Goal: Task Accomplishment & Management: Use online tool/utility

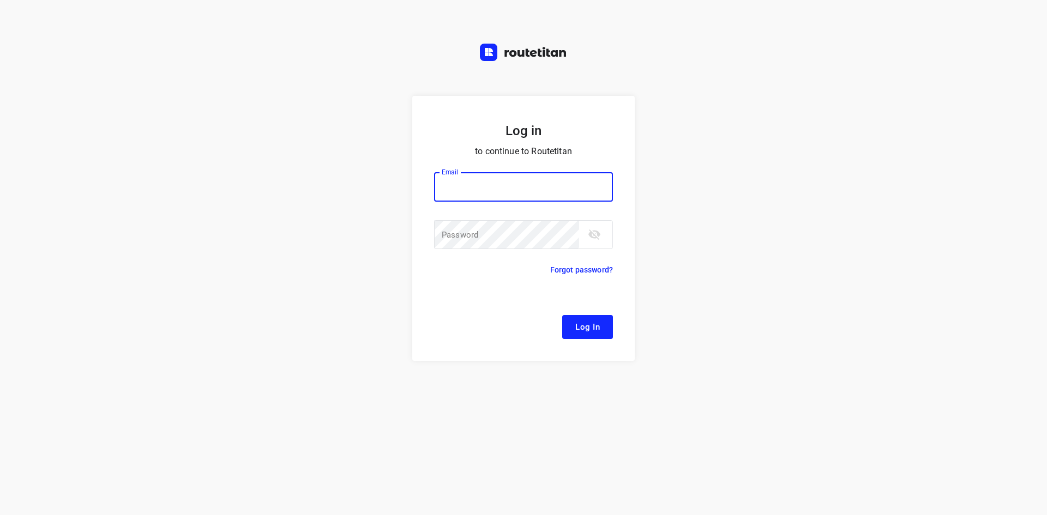
click at [539, 198] on input "email" at bounding box center [523, 186] width 179 height 29
type input "[EMAIL_ADDRESS][DOMAIN_NAME]"
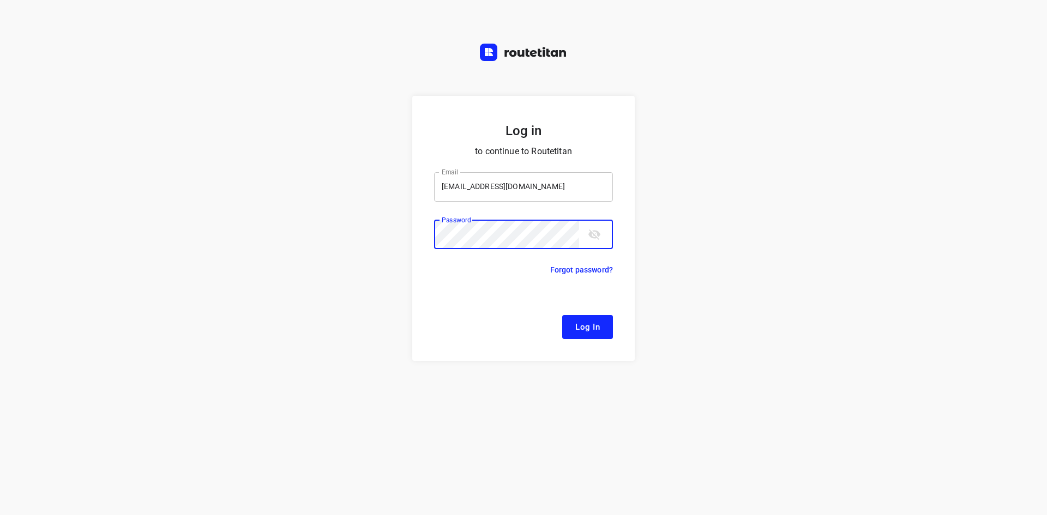
click at [562, 315] on button "Log In" at bounding box center [587, 327] width 51 height 24
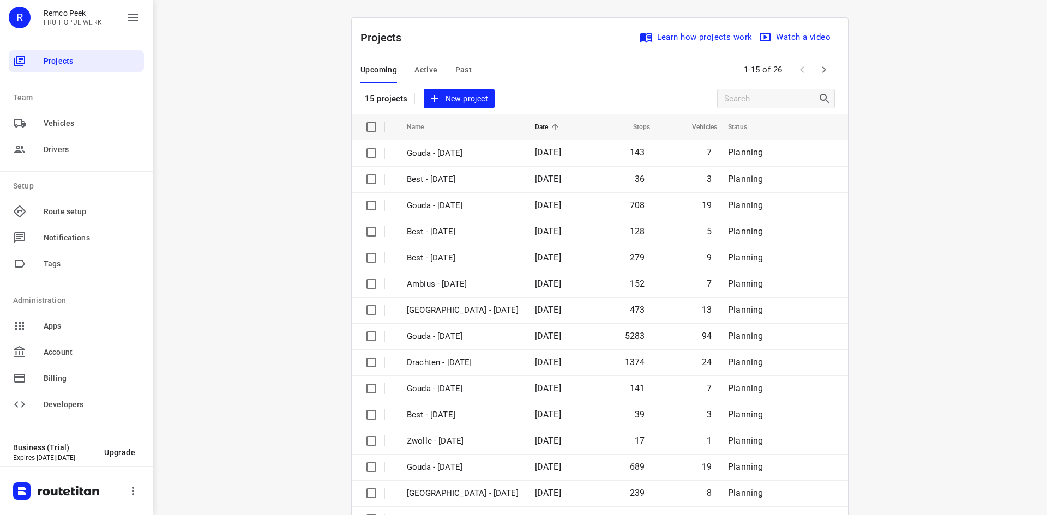
click at [469, 72] on div "Upcoming Active Past" at bounding box center [424, 70] width 129 height 26
click at [422, 70] on span "Active" at bounding box center [425, 70] width 23 height 14
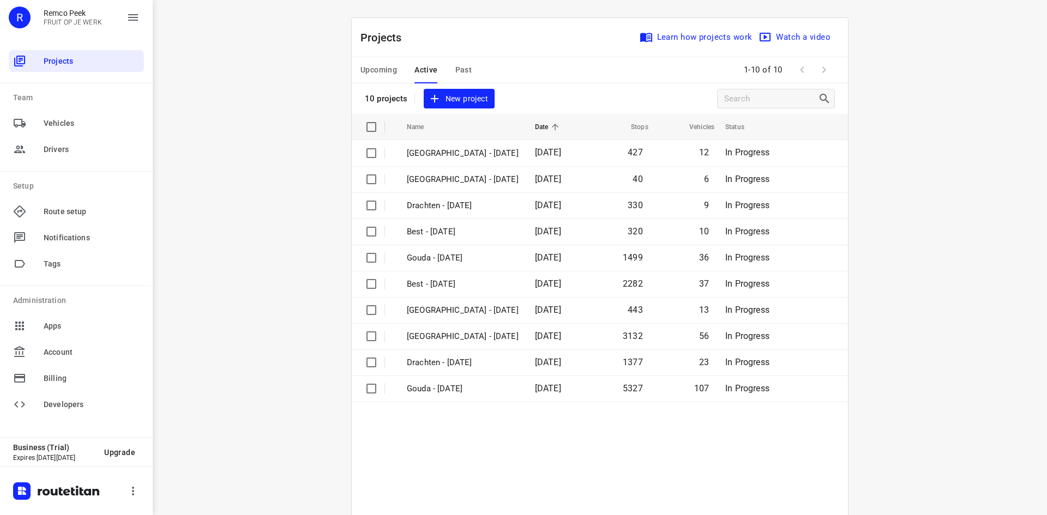
click at [375, 62] on button "Upcoming" at bounding box center [378, 70] width 37 height 26
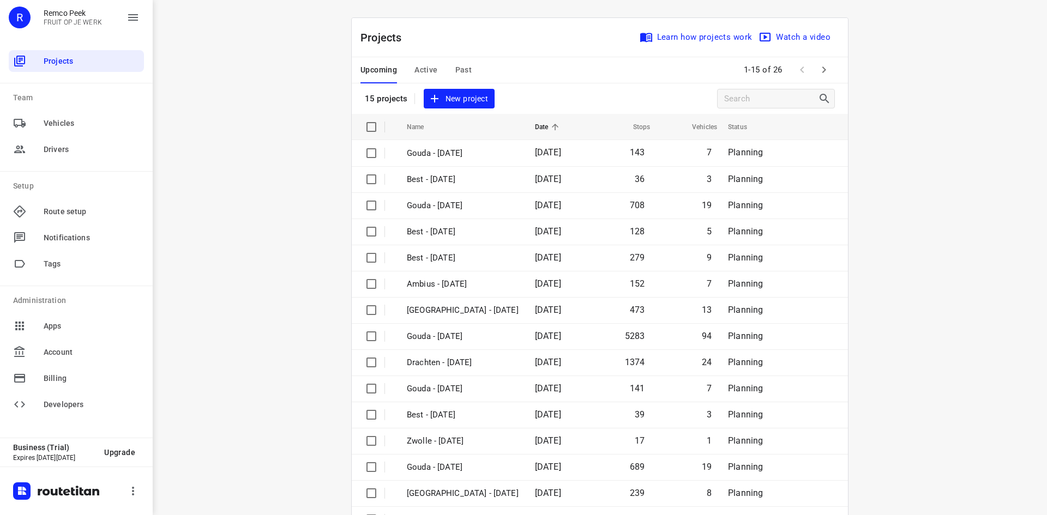
click at [821, 65] on icon "button" at bounding box center [823, 69] width 13 height 13
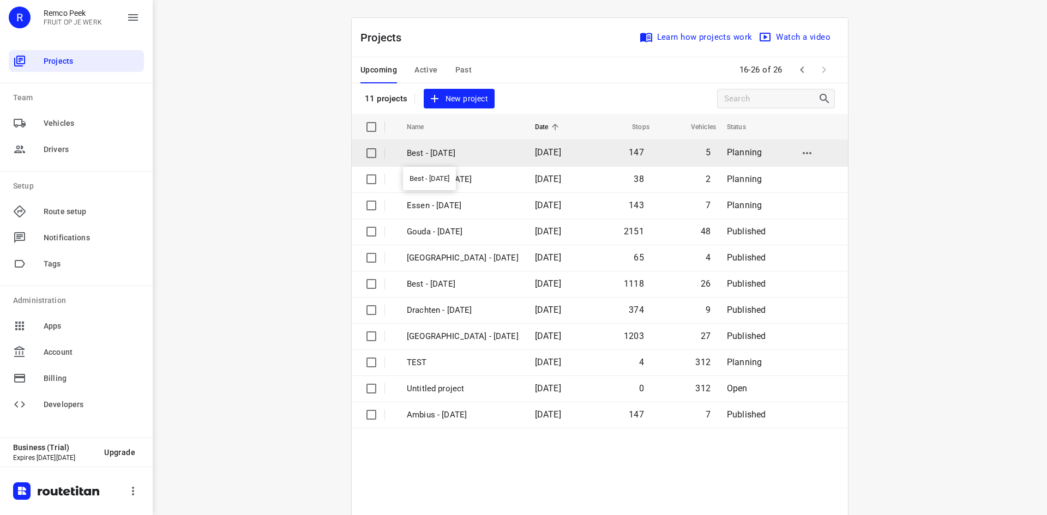
click at [477, 157] on p "Best - [DATE]" at bounding box center [463, 153] width 112 height 13
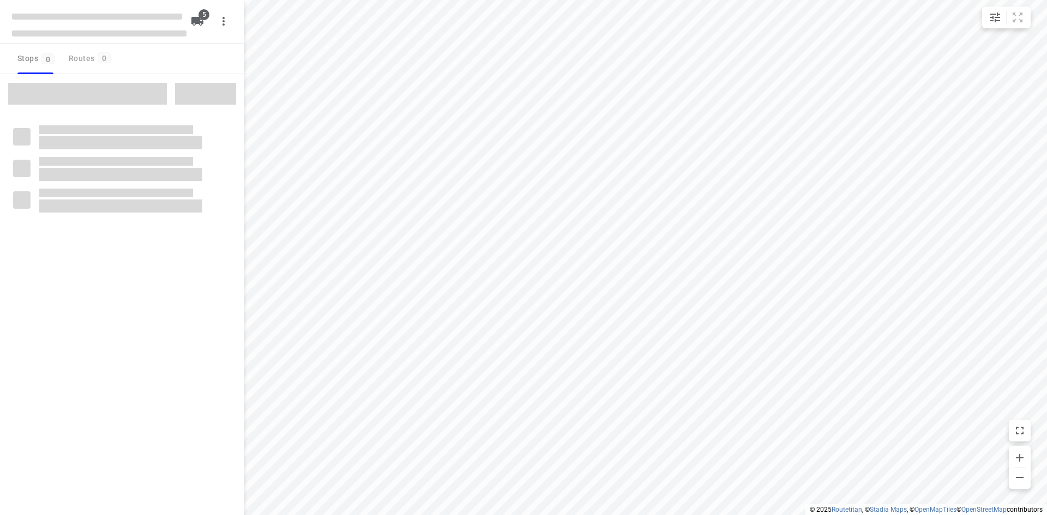
checkbox input "true"
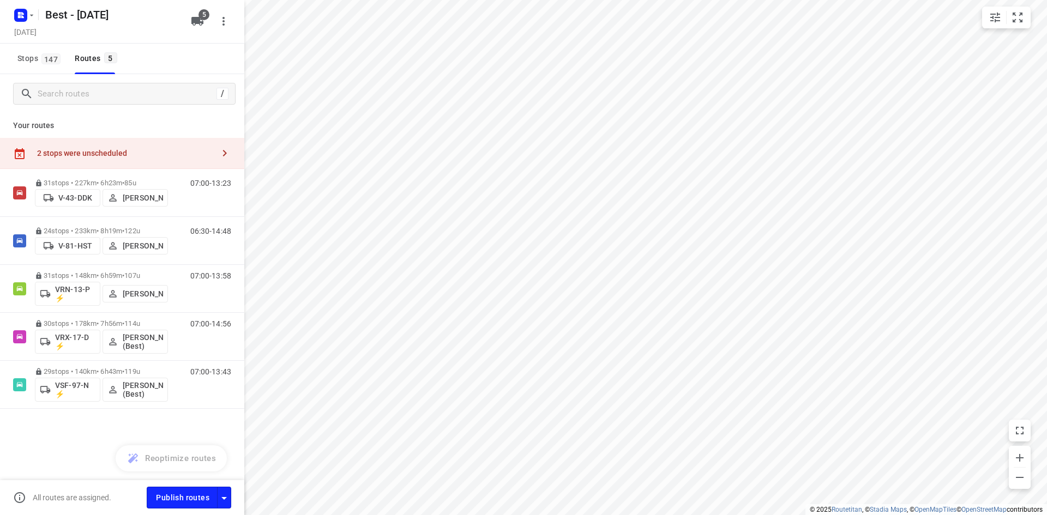
click at [147, 146] on div "2 stops were unscheduled" at bounding box center [122, 153] width 244 height 31
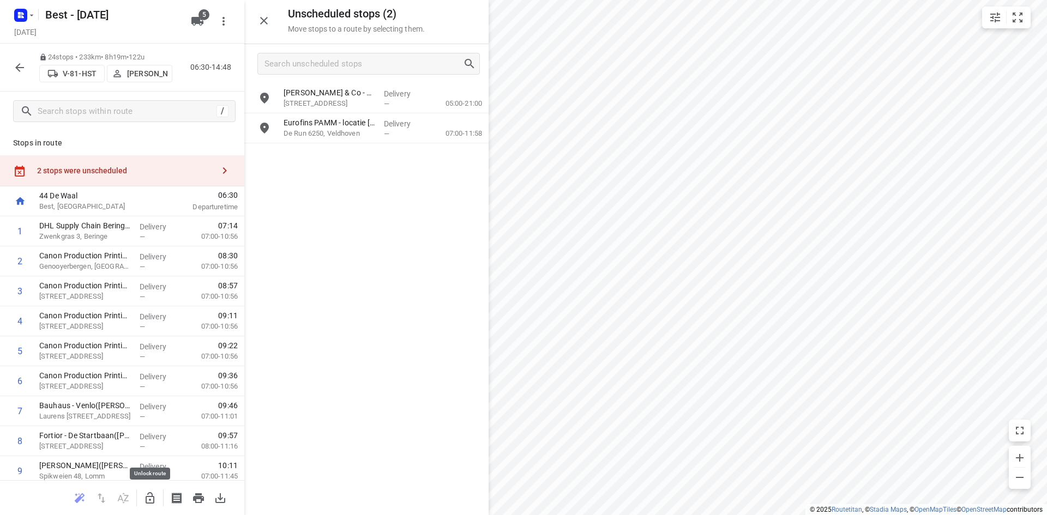
click at [157, 502] on button "button" at bounding box center [150, 499] width 22 height 22
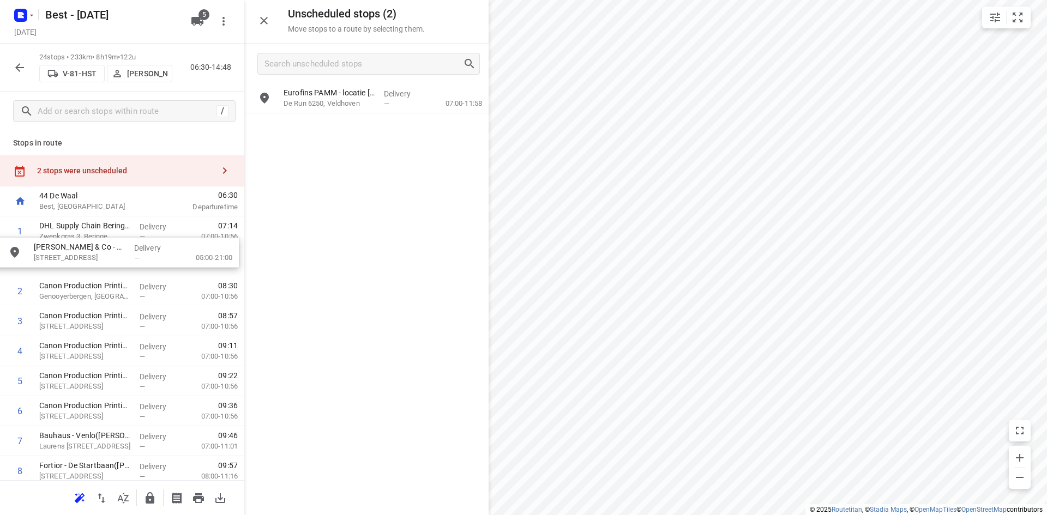
drag, startPoint x: 342, startPoint y: 100, endPoint x: 87, endPoint y: 262, distance: 302.7
click at [353, 99] on p "De Run 6250, Veldhoven" at bounding box center [330, 103] width 92 height 11
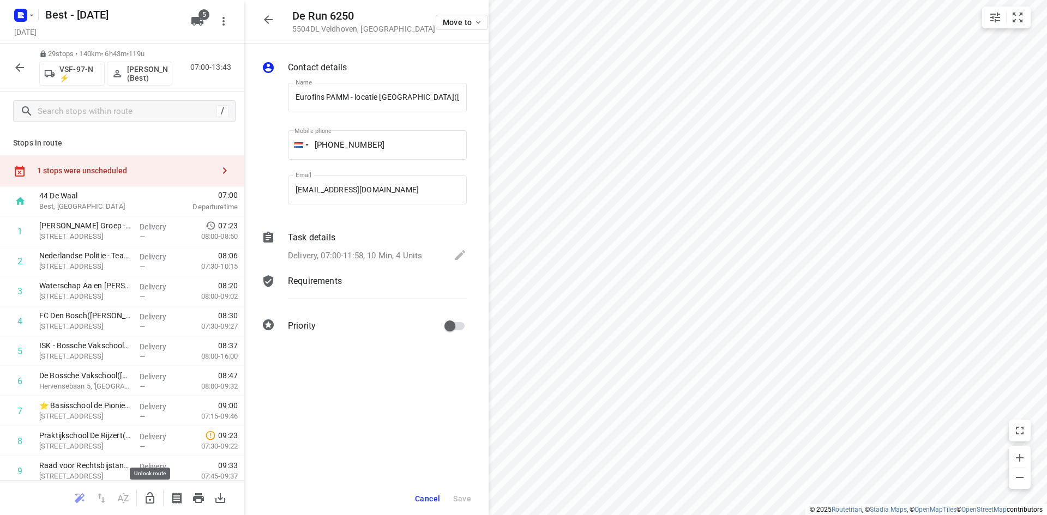
click at [151, 497] on icon "button" at bounding box center [150, 497] width 9 height 11
click at [182, 177] on div "1 stops were unscheduled" at bounding box center [122, 170] width 244 height 31
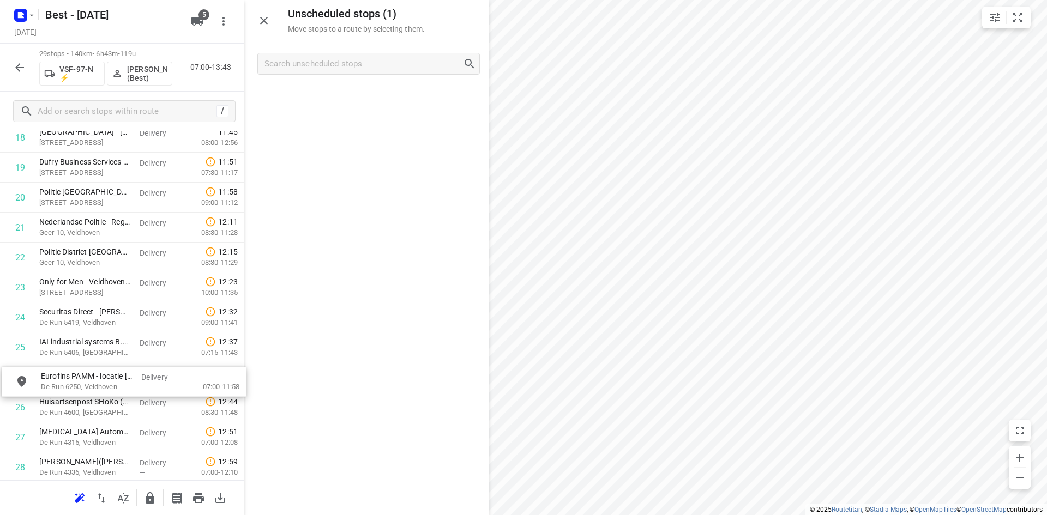
scroll to position [604, 0]
drag, startPoint x: 318, startPoint y: 131, endPoint x: 97, endPoint y: 379, distance: 332.1
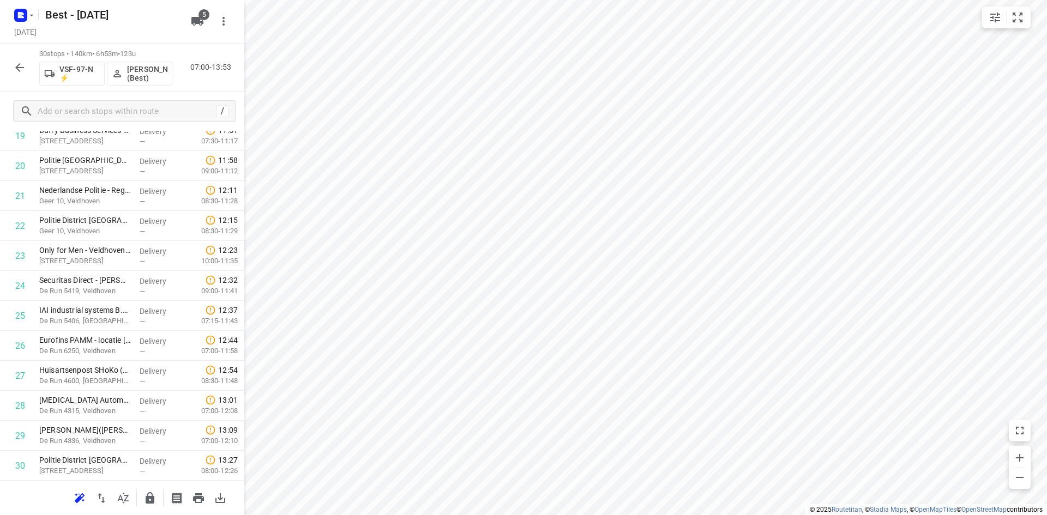
click at [14, 64] on icon "button" at bounding box center [19, 67] width 13 height 13
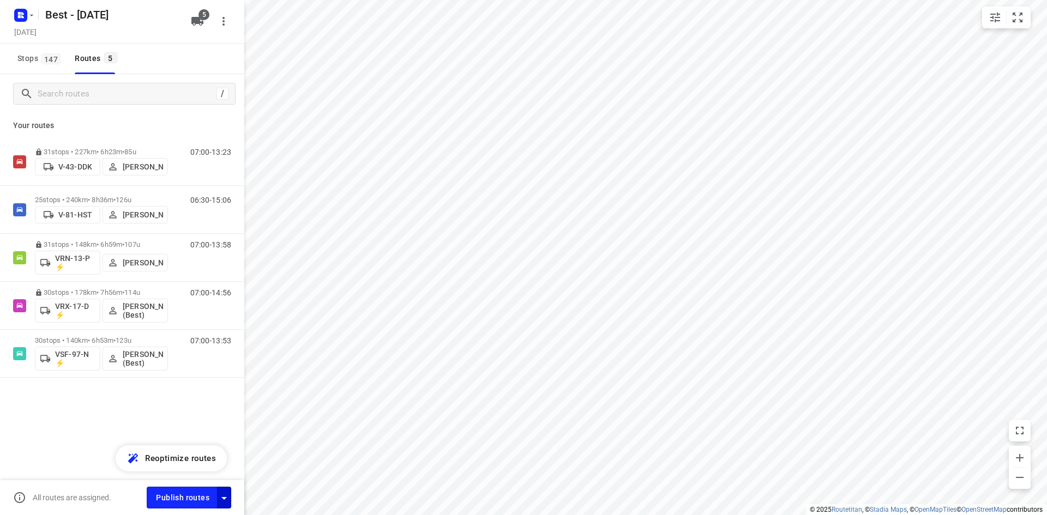
click at [227, 491] on div "button" at bounding box center [224, 498] width 13 height 14
click at [226, 500] on icon "button" at bounding box center [224, 498] width 13 height 13
click at [188, 490] on button "Publish routes" at bounding box center [182, 497] width 71 height 21
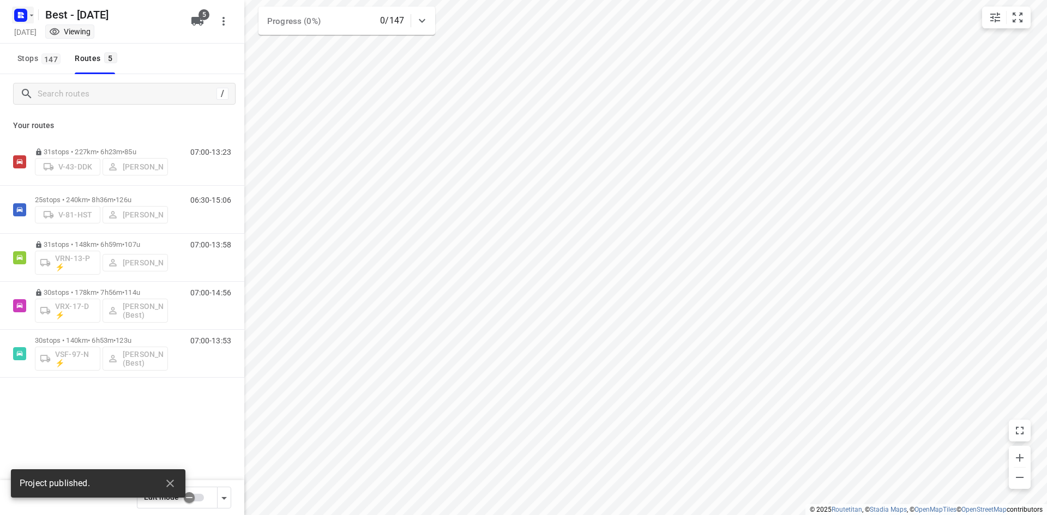
click at [28, 19] on icon "button" at bounding box center [31, 15] width 9 height 9
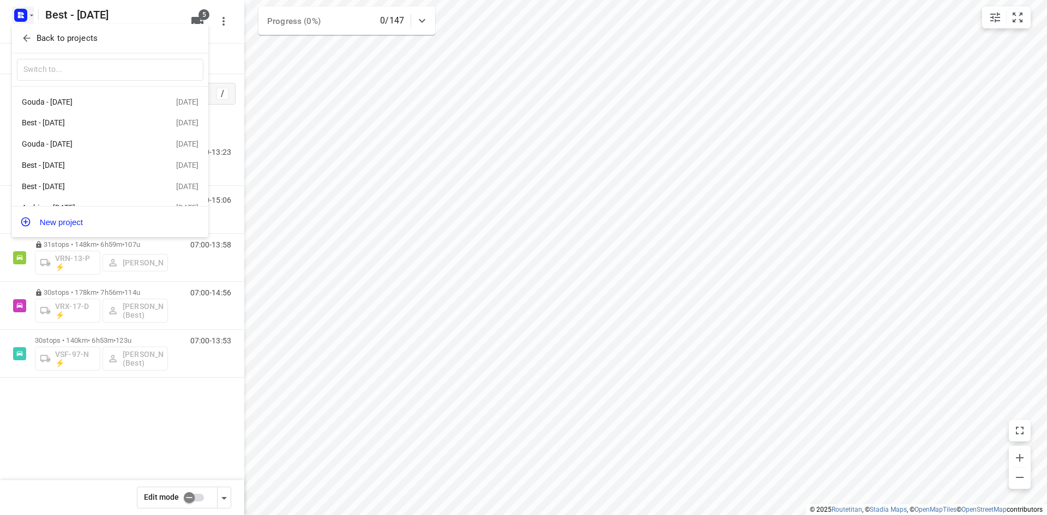
click at [46, 37] on p "Back to projects" at bounding box center [67, 38] width 61 height 13
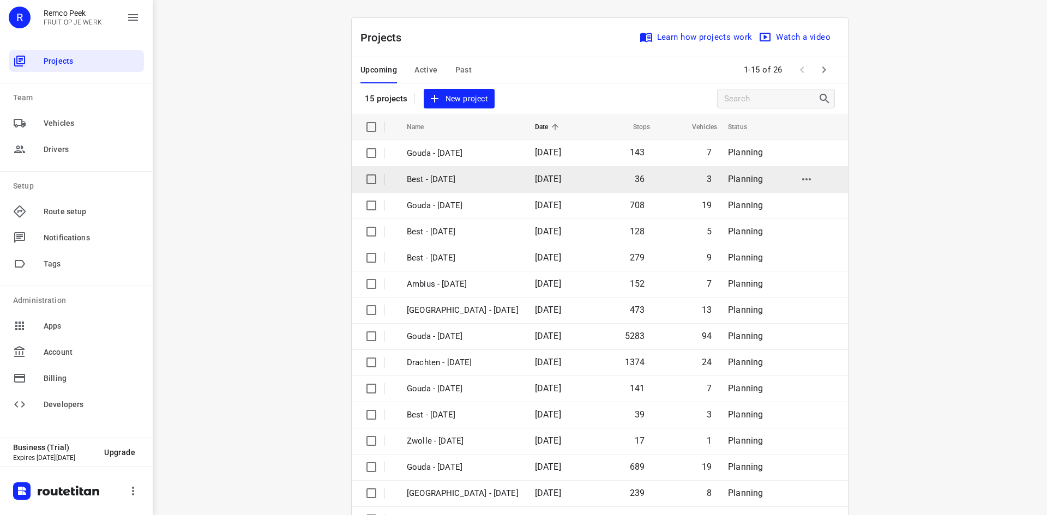
click at [457, 183] on p "Best - [DATE]" at bounding box center [463, 179] width 112 height 13
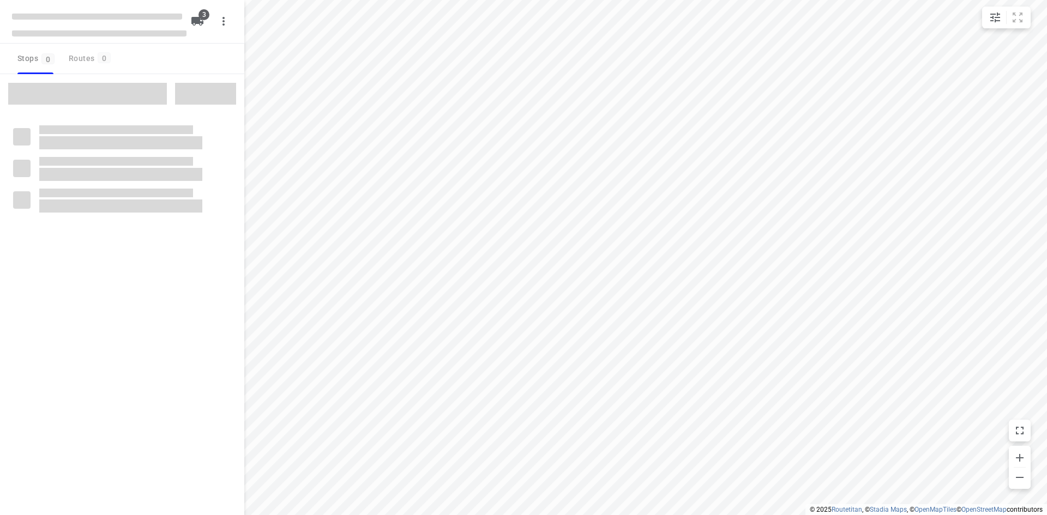
checkbox input "true"
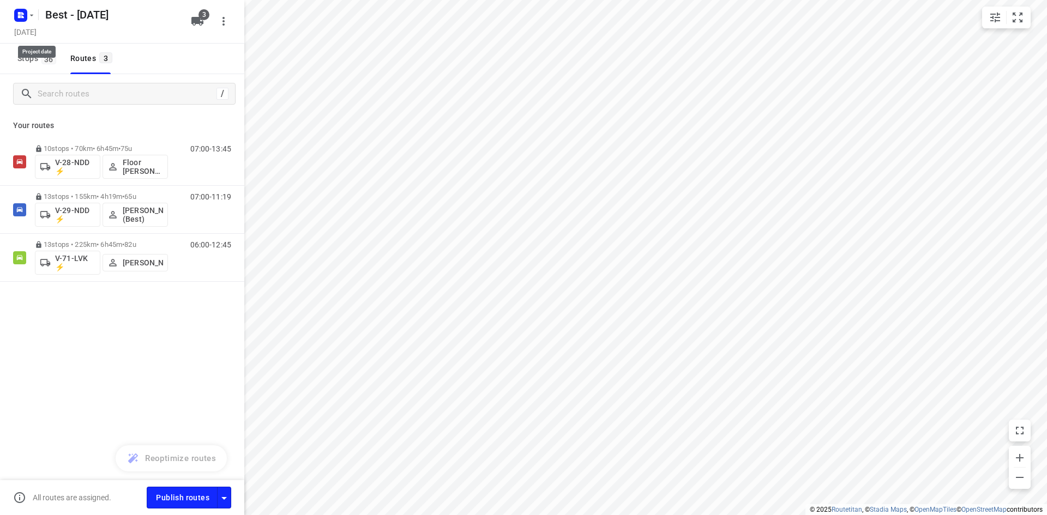
drag, startPoint x: 35, startPoint y: 26, endPoint x: 33, endPoint y: 16, distance: 9.5
click at [35, 24] on div "Best - Friday Friday, Oct 17" at bounding box center [99, 21] width 175 height 38
drag, startPoint x: 33, startPoint y: 21, endPoint x: 43, endPoint y: 32, distance: 14.3
click at [34, 21] on div at bounding box center [23, 14] width 26 height 21
click at [41, 38] on h5 "Friday, Oct 17" at bounding box center [25, 32] width 31 height 13
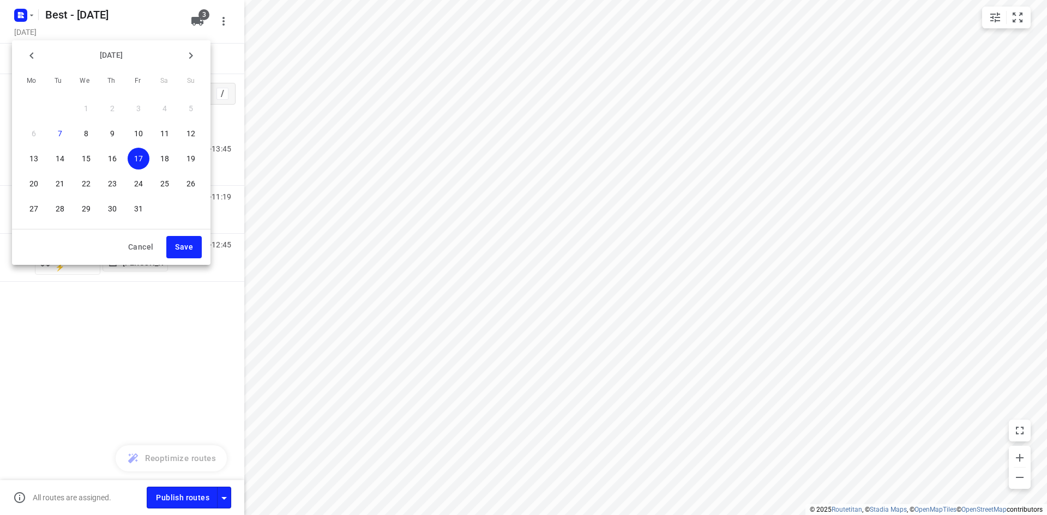
click at [27, 13] on div at bounding box center [523, 257] width 1047 height 515
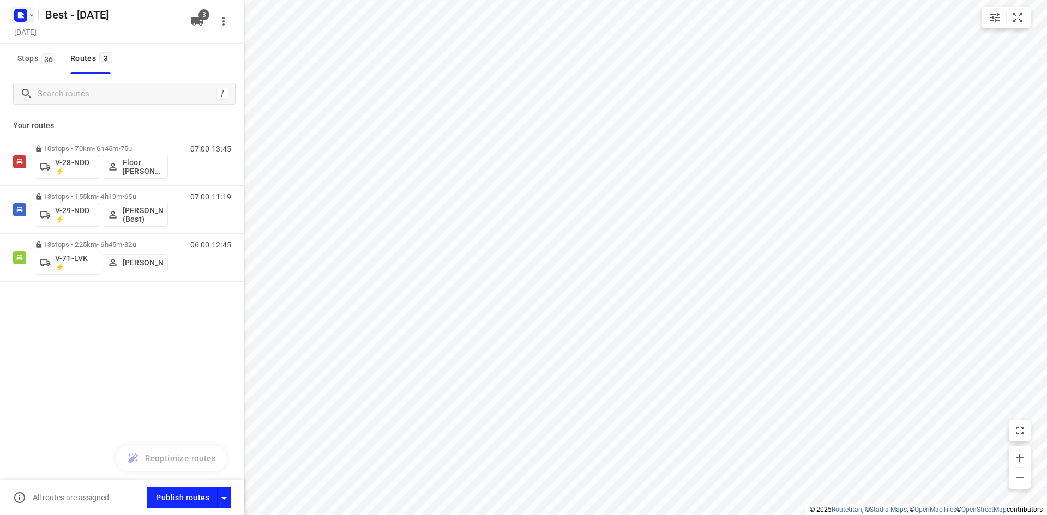
click at [34, 19] on icon "button" at bounding box center [31, 15] width 9 height 9
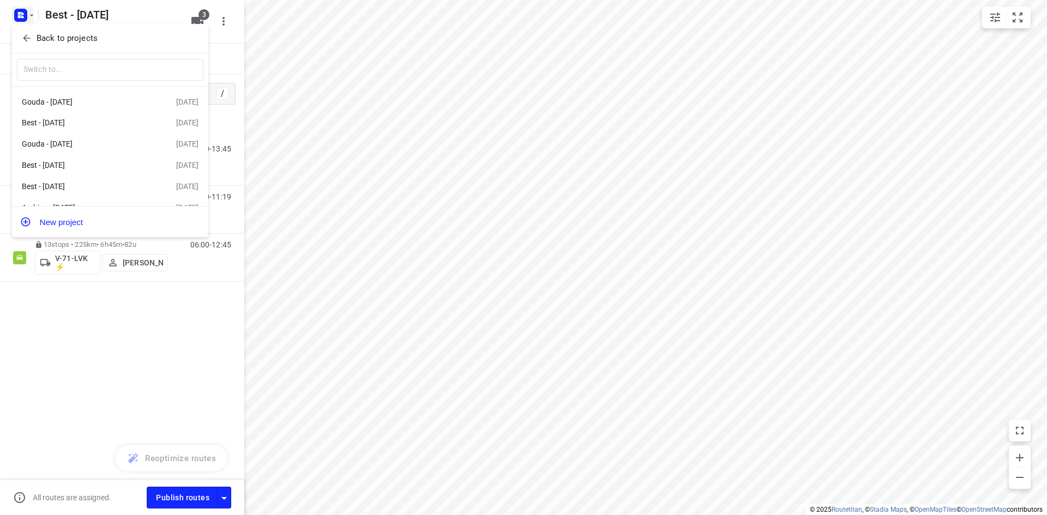
click at [67, 46] on button "Back to projects" at bounding box center [110, 38] width 187 height 18
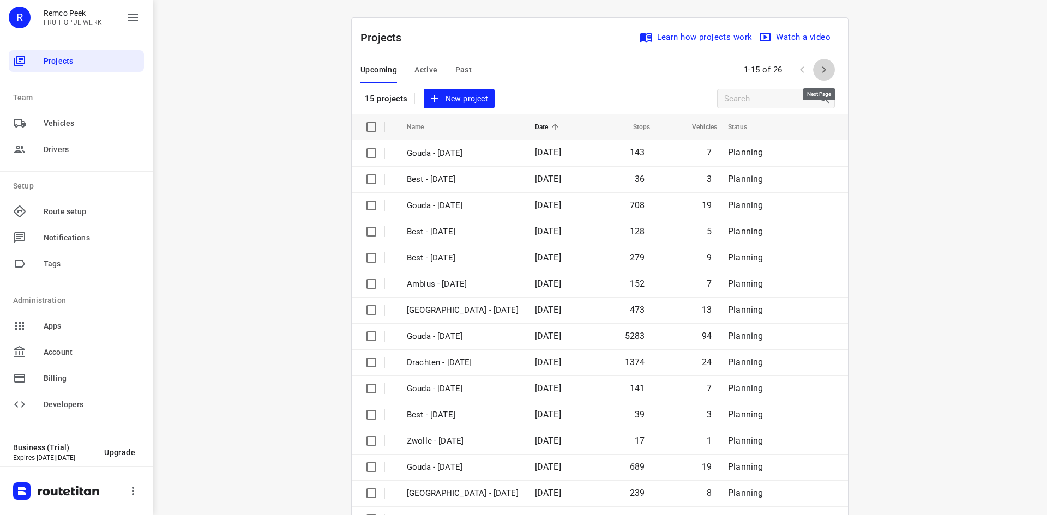
click at [813, 70] on button "button" at bounding box center [824, 70] width 22 height 22
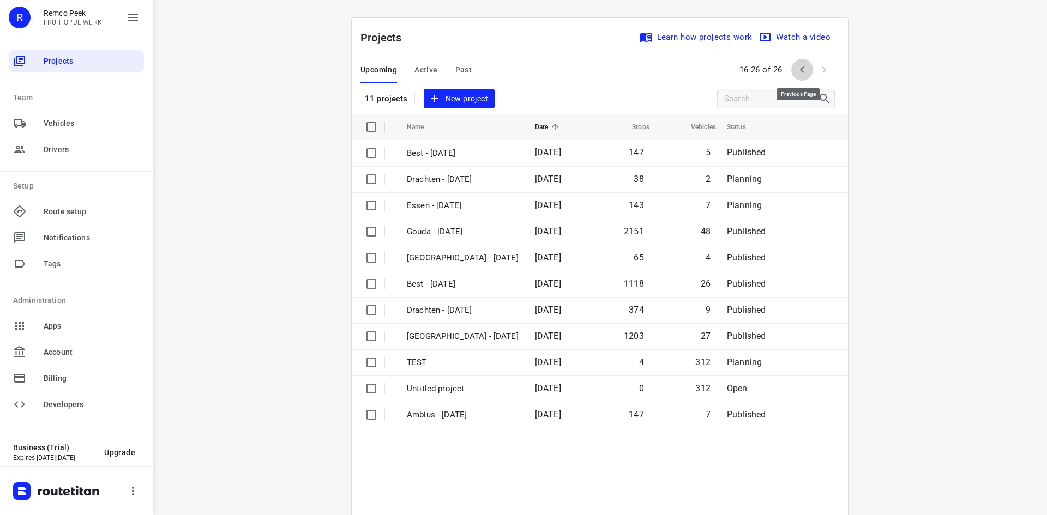
click at [791, 73] on button "button" at bounding box center [802, 70] width 22 height 22
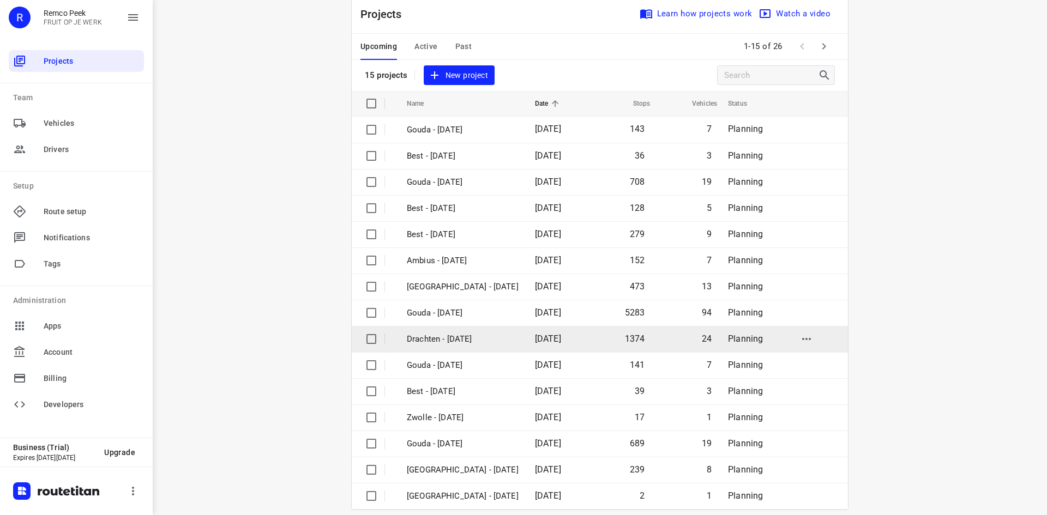
scroll to position [36, 0]
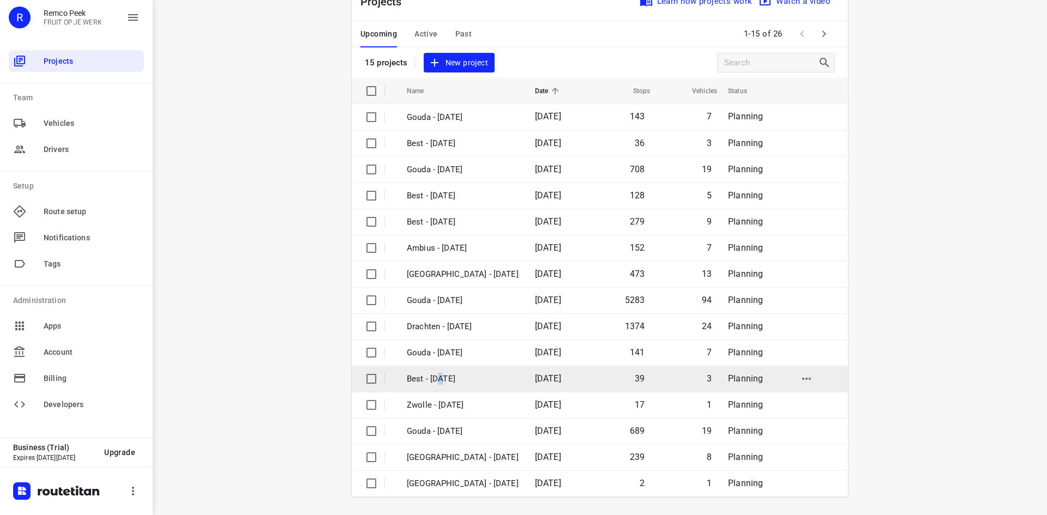
click at [435, 371] on td "Best - [DATE]" at bounding box center [461, 379] width 130 height 26
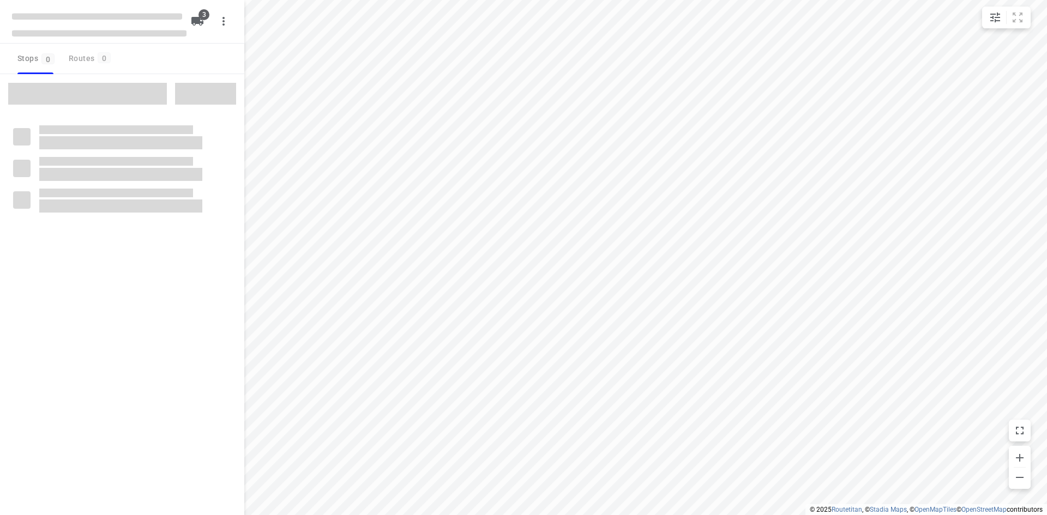
checkbox input "true"
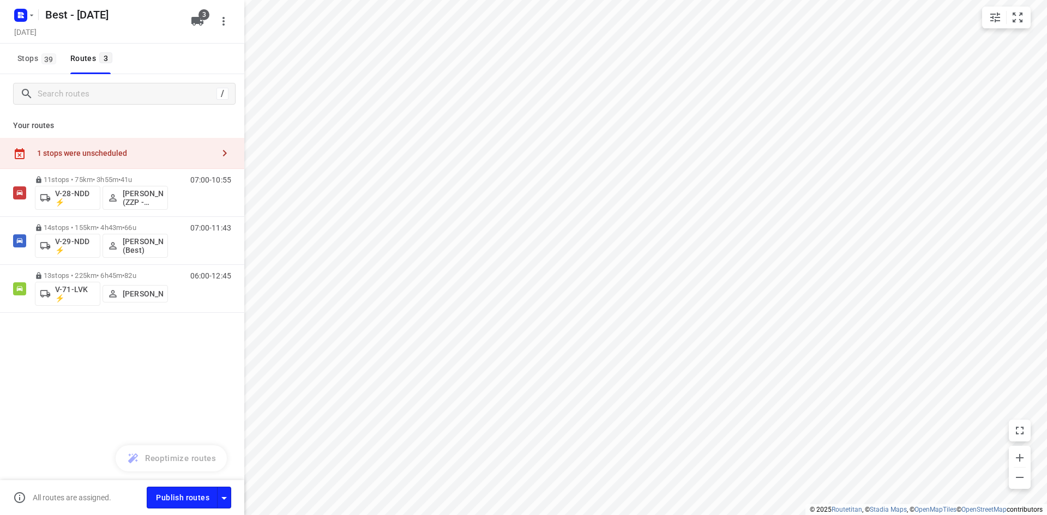
click at [130, 152] on div "1 stops were unscheduled" at bounding box center [125, 153] width 177 height 9
click at [326, 92] on p "Catharina Ziekenhuis Eindhoven(Maaike & Daisy)" at bounding box center [330, 92] width 92 height 11
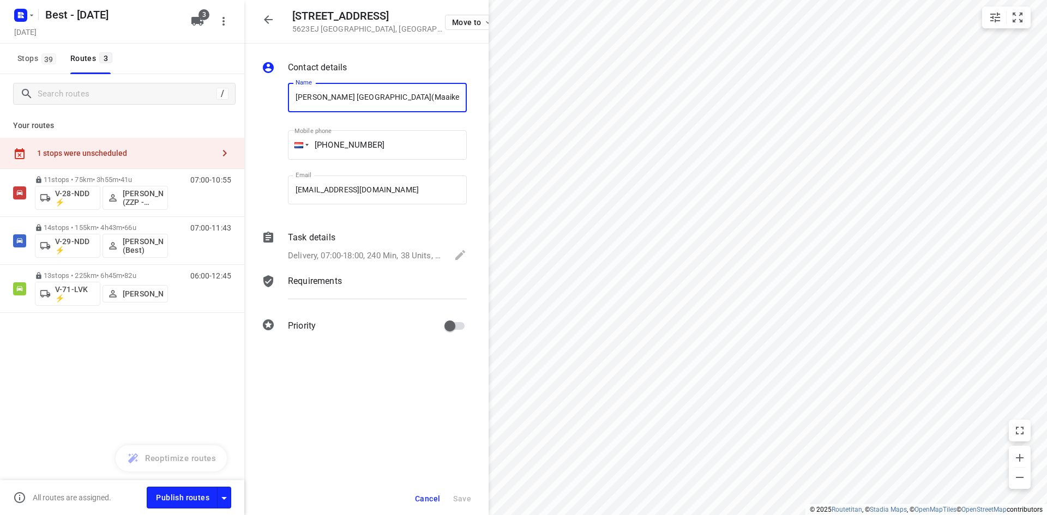
scroll to position [0, 5]
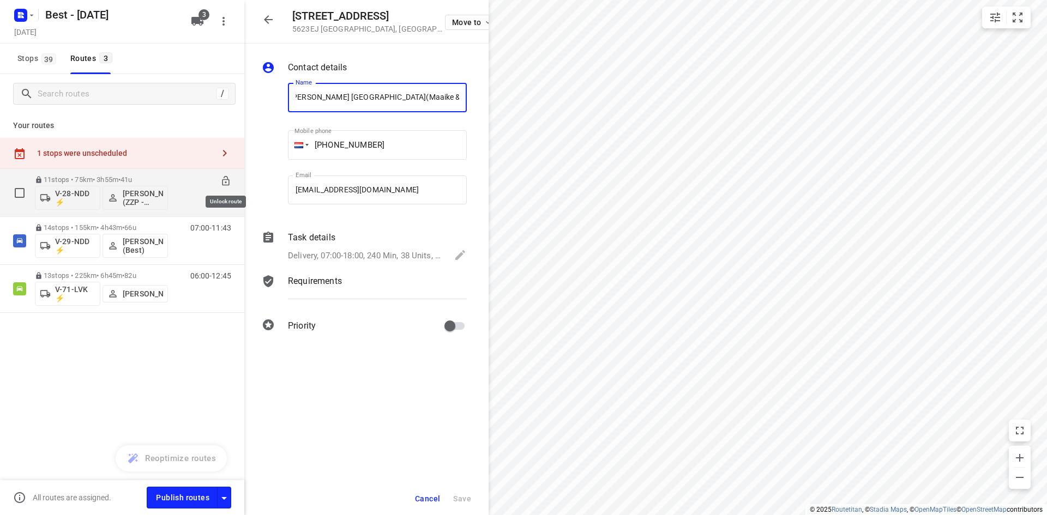
click at [221, 180] on icon at bounding box center [225, 181] width 11 height 11
click at [143, 176] on p "11 stops • 75km • 3h55m • 41u" at bounding box center [101, 180] width 133 height 8
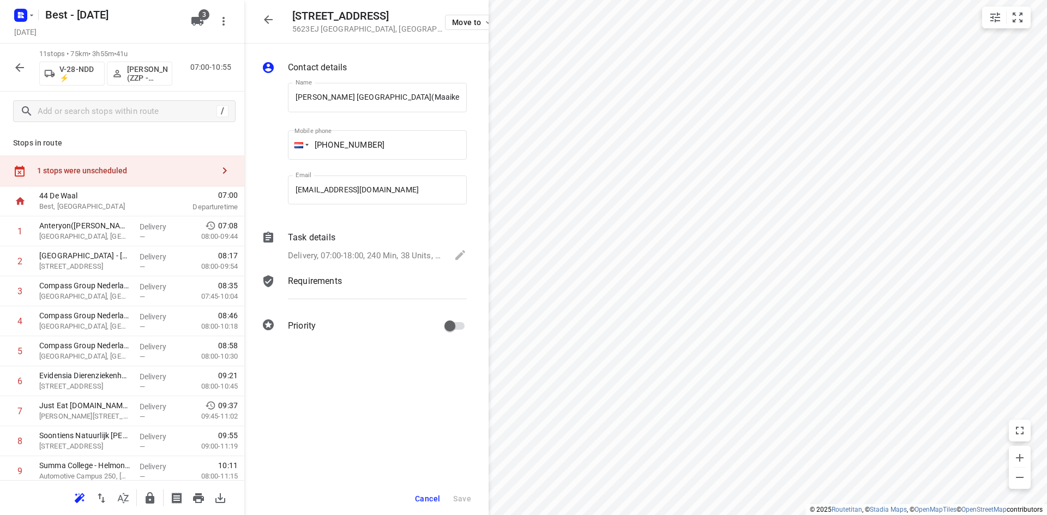
click at [190, 167] on div "1 stops were unscheduled" at bounding box center [125, 170] width 177 height 9
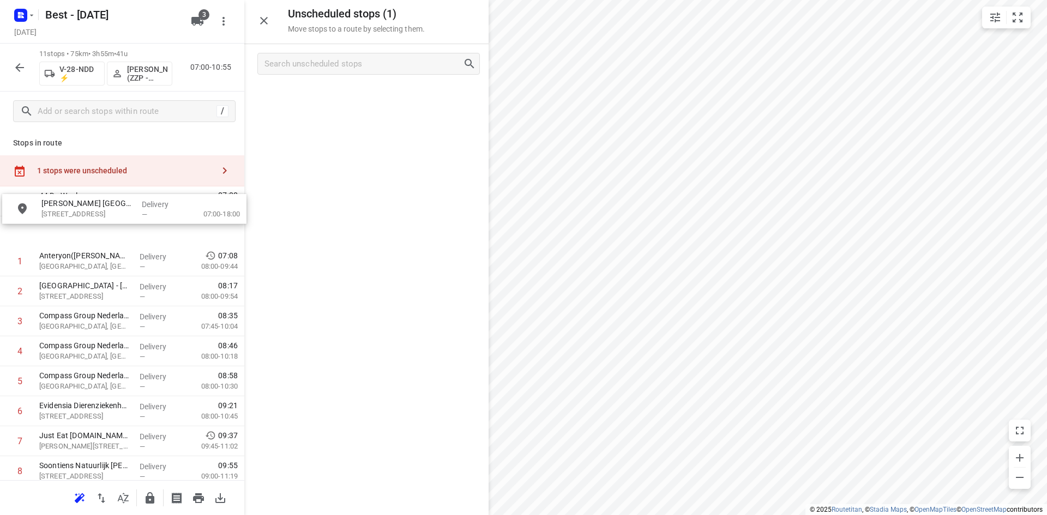
drag, startPoint x: 330, startPoint y: 93, endPoint x: 79, endPoint y: 225, distance: 283.9
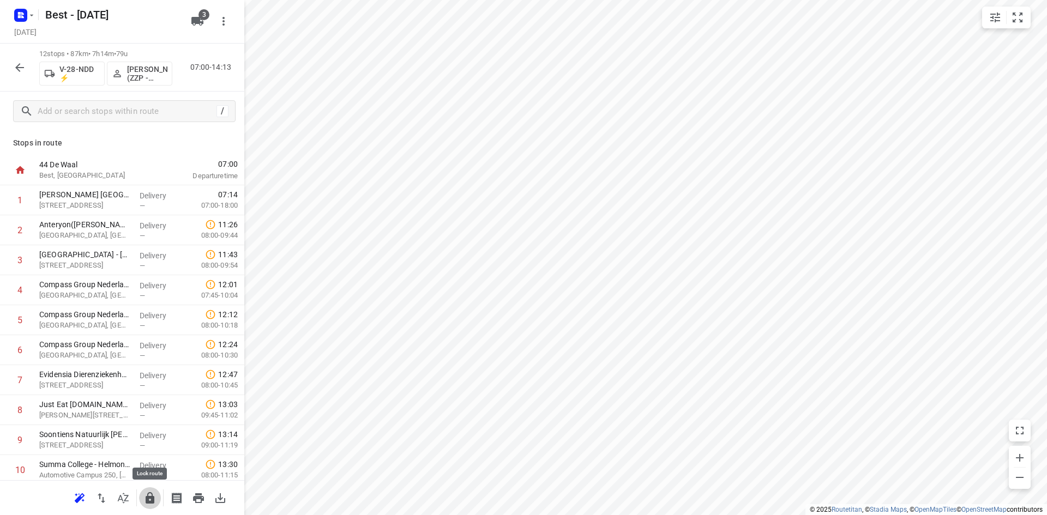
click at [145, 497] on icon "button" at bounding box center [149, 498] width 13 height 13
click at [19, 62] on icon "button" at bounding box center [19, 67] width 13 height 13
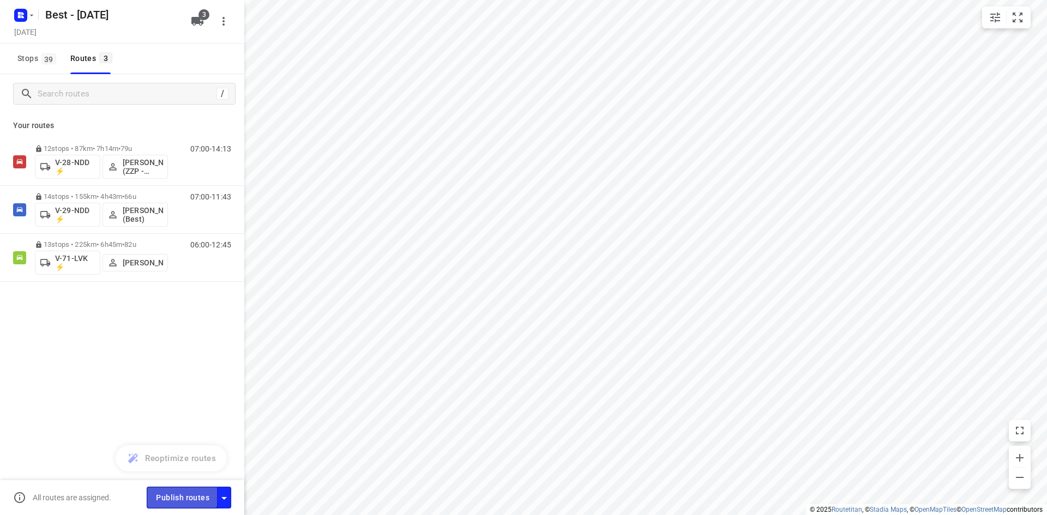
click at [166, 493] on span "Publish routes" at bounding box center [182, 498] width 53 height 14
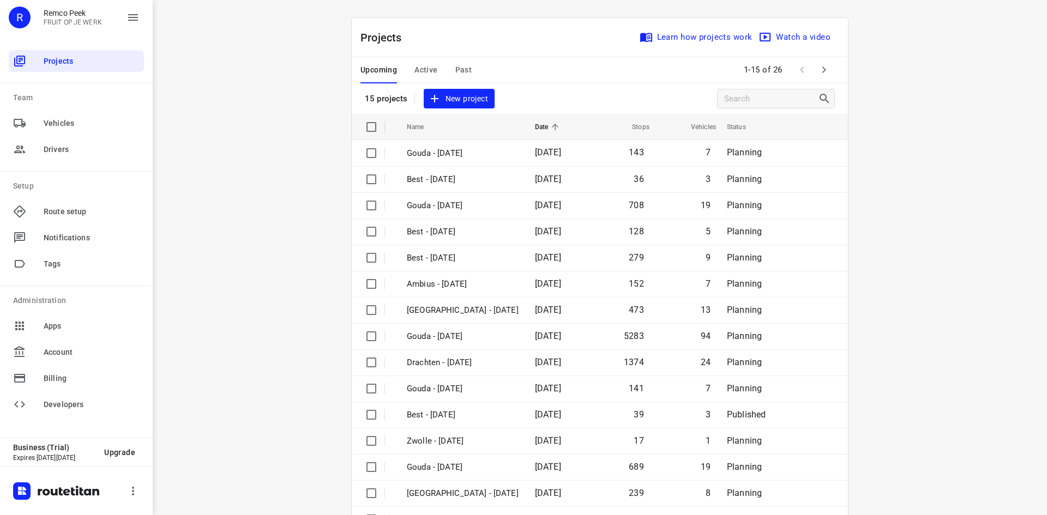
click at [834, 76] on div "Upcoming Active Past 1-15 of 26" at bounding box center [600, 70] width 496 height 26
click at [818, 68] on icon "button" at bounding box center [823, 69] width 13 height 13
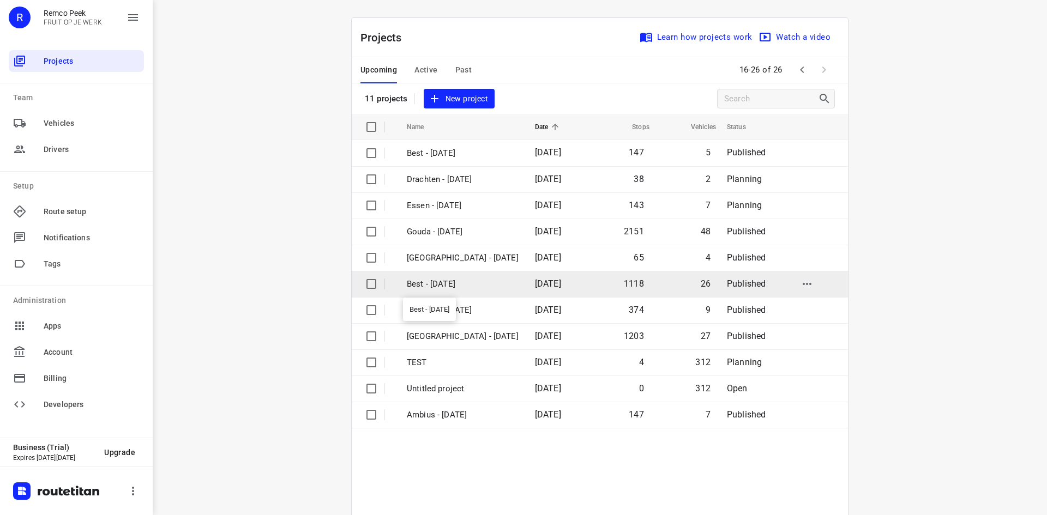
click at [458, 285] on p "Best - [DATE]" at bounding box center [463, 284] width 112 height 13
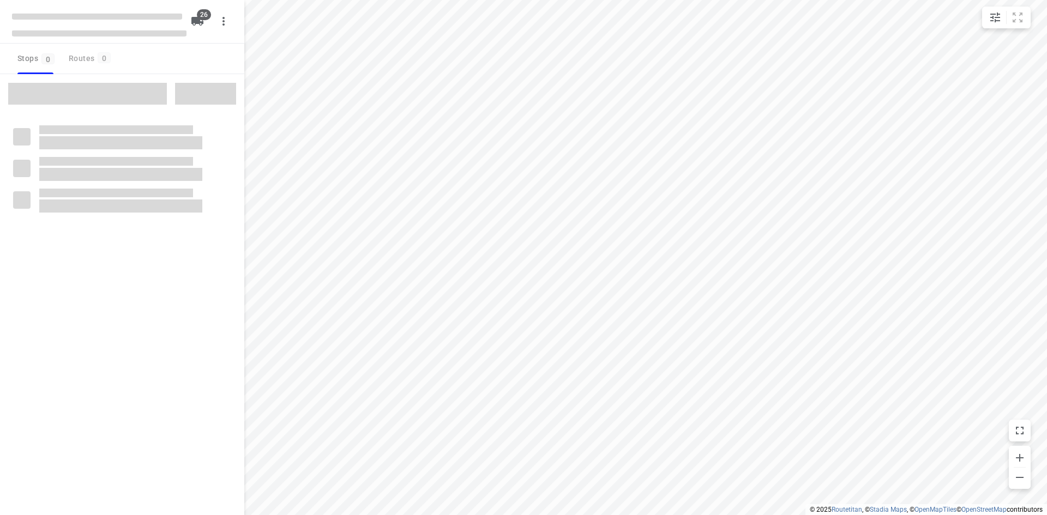
checkbox input "true"
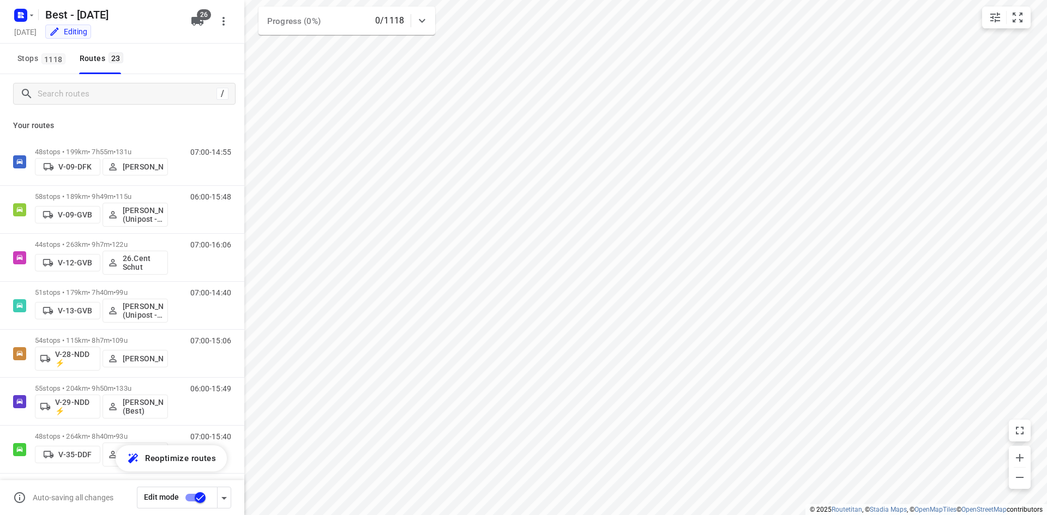
click at [113, 82] on div "/" at bounding box center [122, 93] width 244 height 39
click at [113, 94] on input "Search routes" at bounding box center [125, 94] width 175 height 17
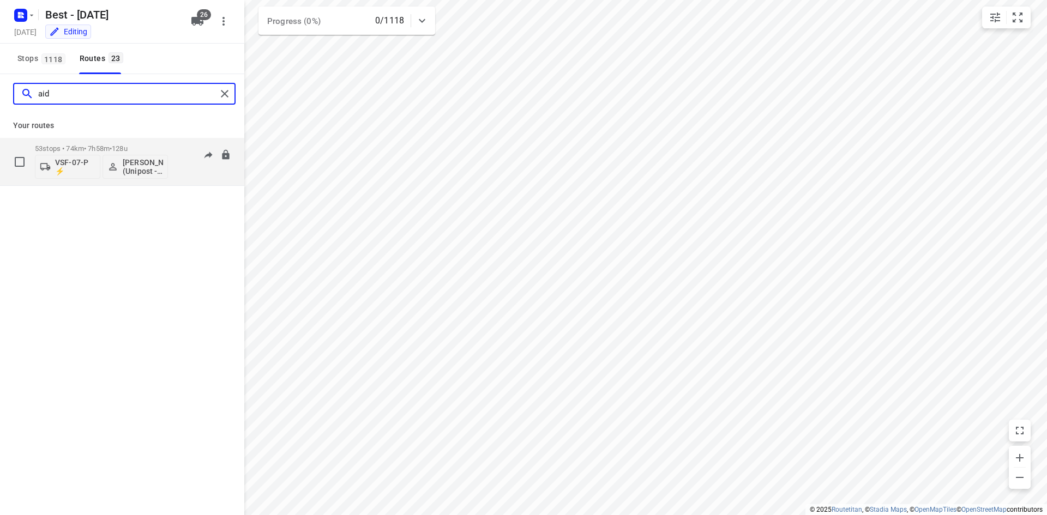
type input "aid"
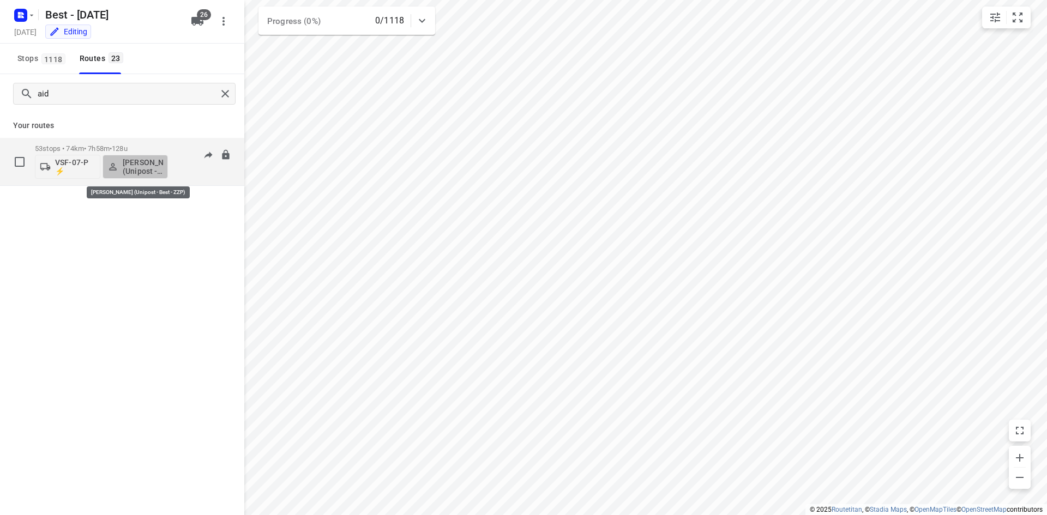
click at [129, 162] on p "Aidin Kerimov (Unipost - Best - ZZP)" at bounding box center [143, 166] width 40 height 17
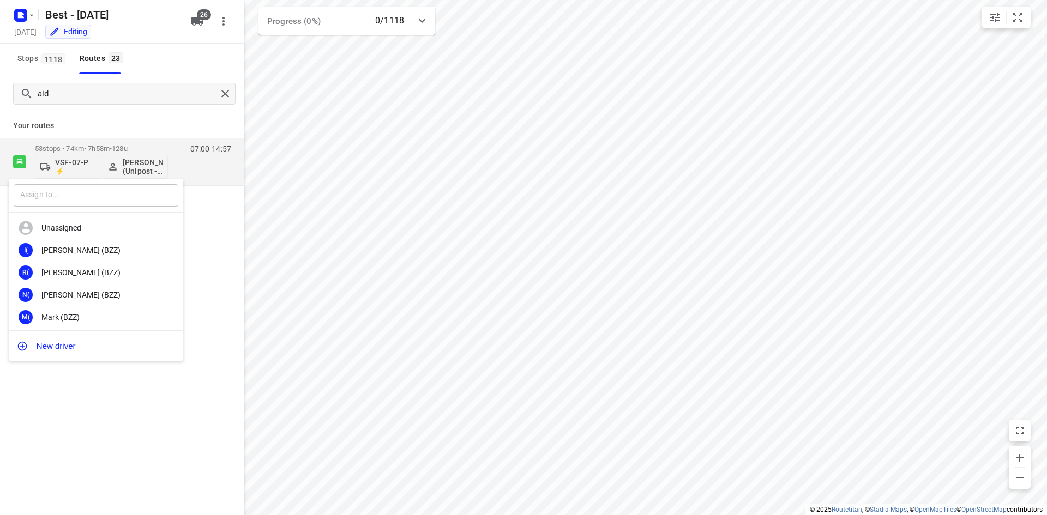
click at [92, 196] on input "text" at bounding box center [96, 195] width 165 height 22
type input "oma"
click at [75, 293] on div "Oma r Alzeadi (Unipost)" at bounding box center [98, 295] width 115 height 9
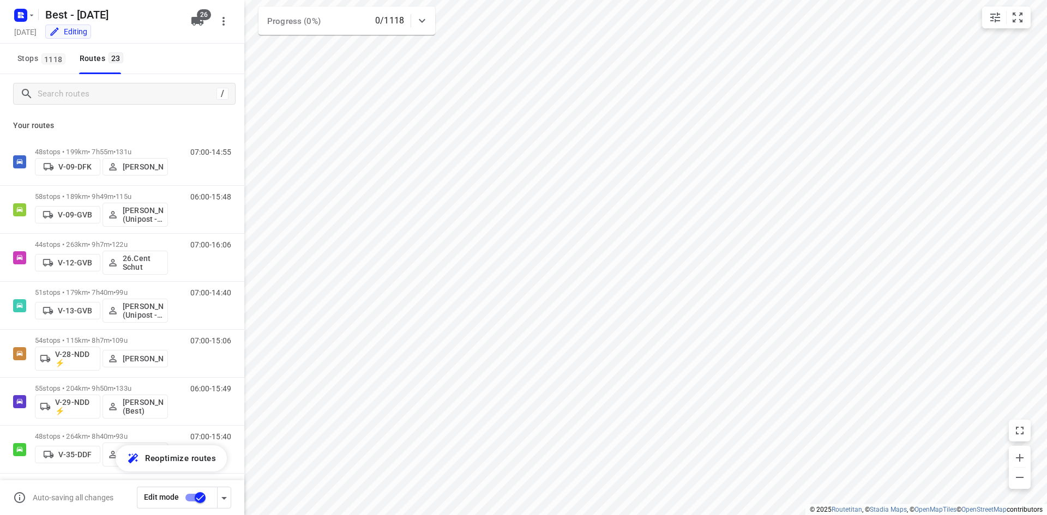
click at [192, 490] on input "checkbox" at bounding box center [200, 498] width 62 height 21
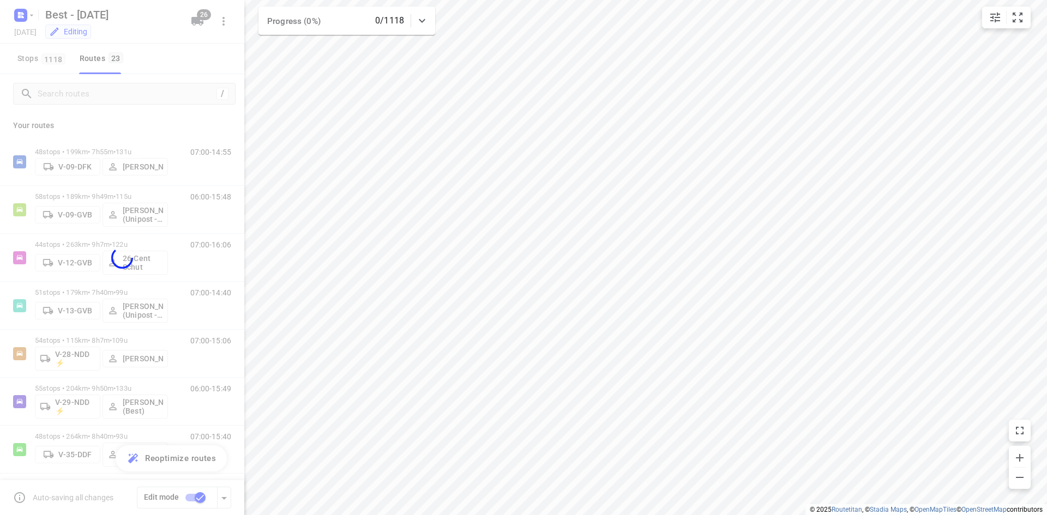
checkbox input "false"
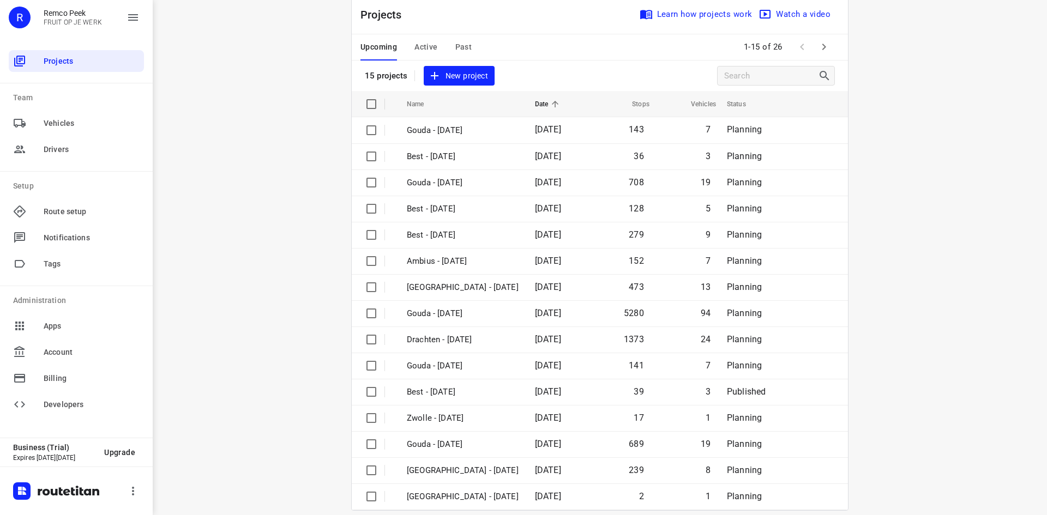
scroll to position [36, 0]
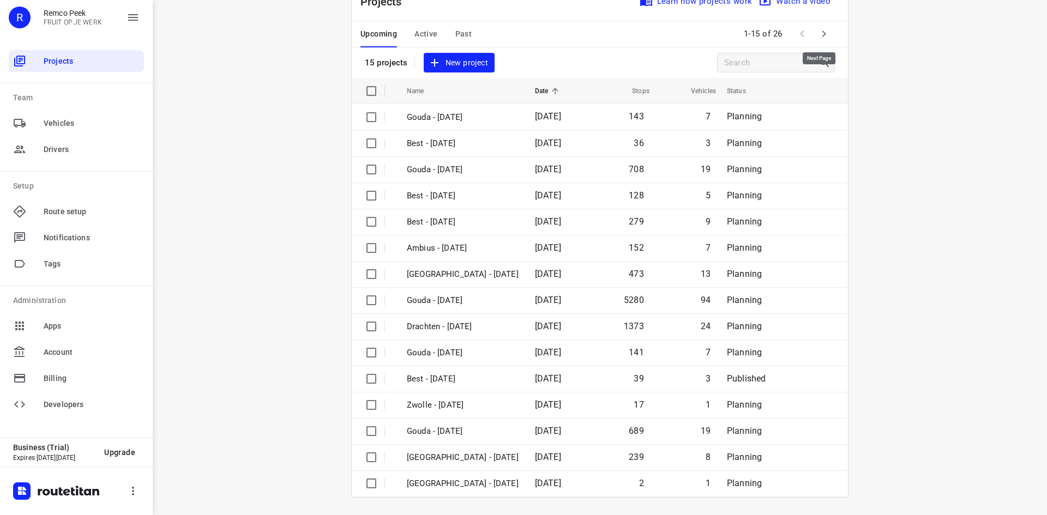
click at [822, 34] on icon "button" at bounding box center [823, 33] width 13 height 13
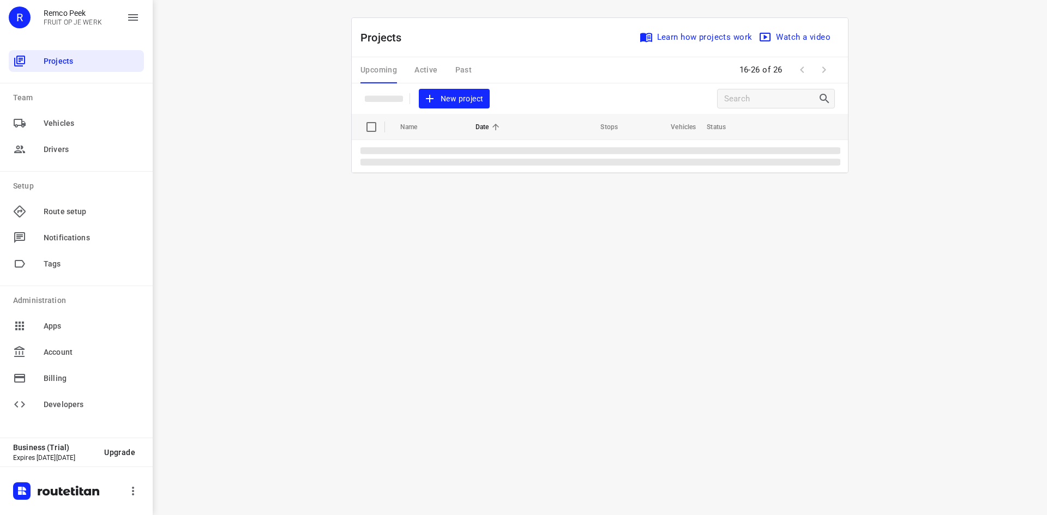
scroll to position [0, 0]
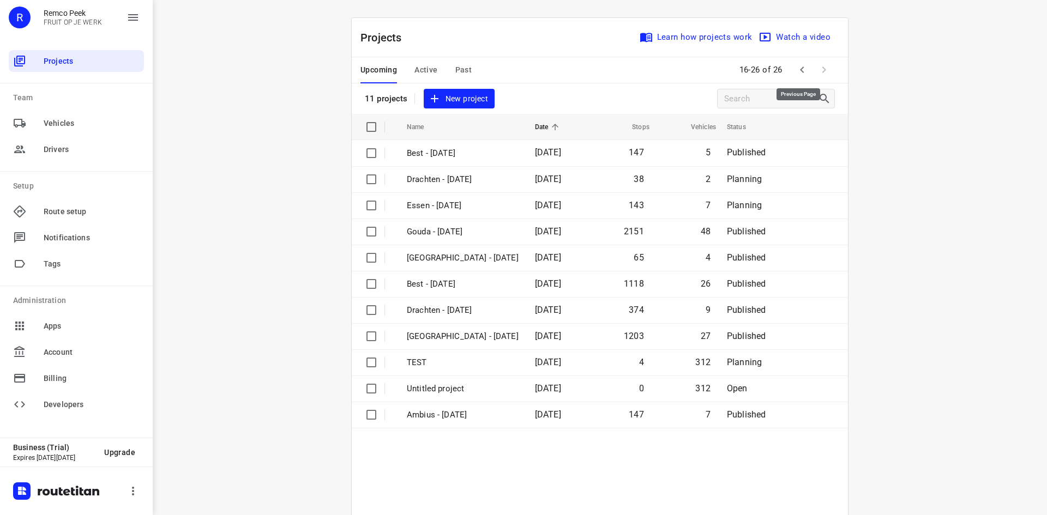
click at [799, 71] on icon "button" at bounding box center [802, 69] width 13 height 13
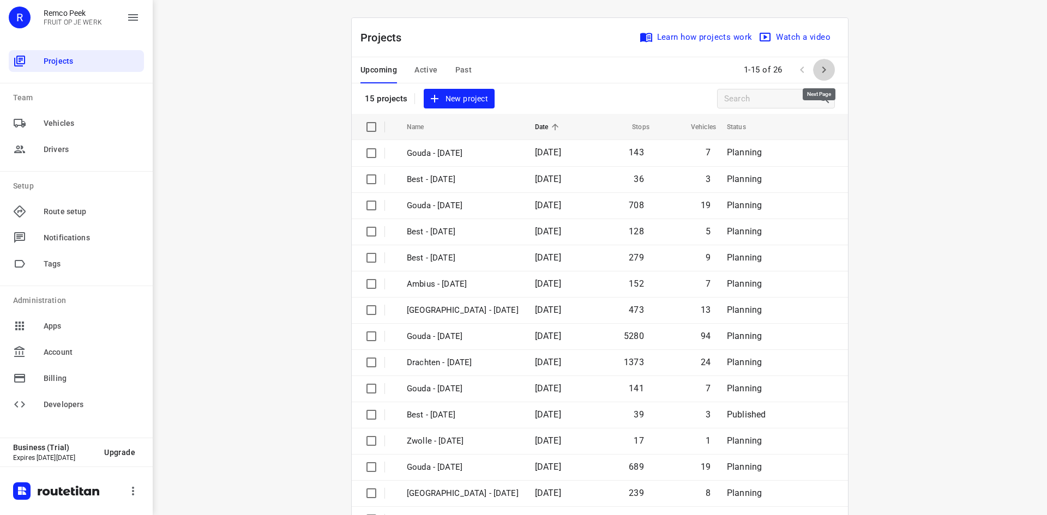
click at [822, 67] on icon "button" at bounding box center [824, 70] width 4 height 7
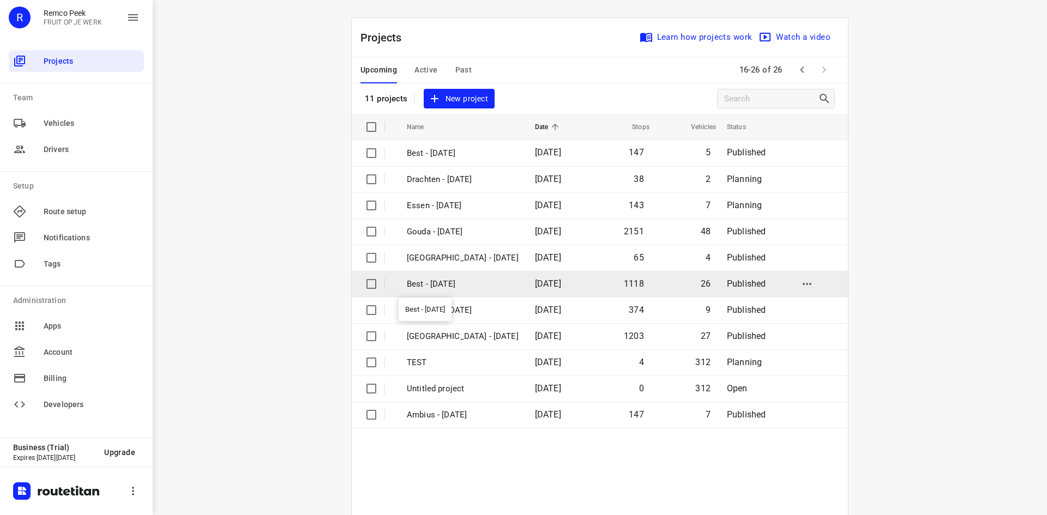
click at [458, 281] on p "Best - [DATE]" at bounding box center [463, 284] width 112 height 13
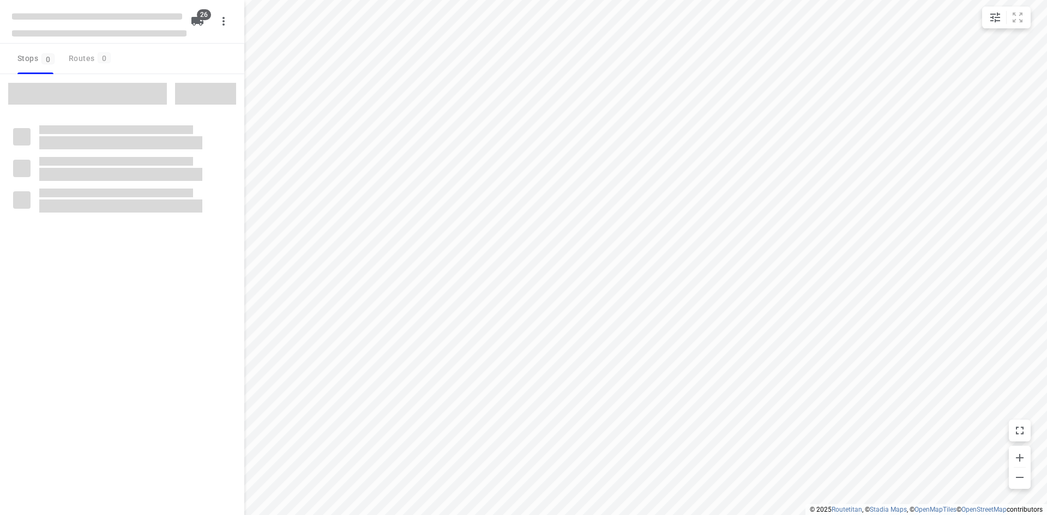
checkbox input "true"
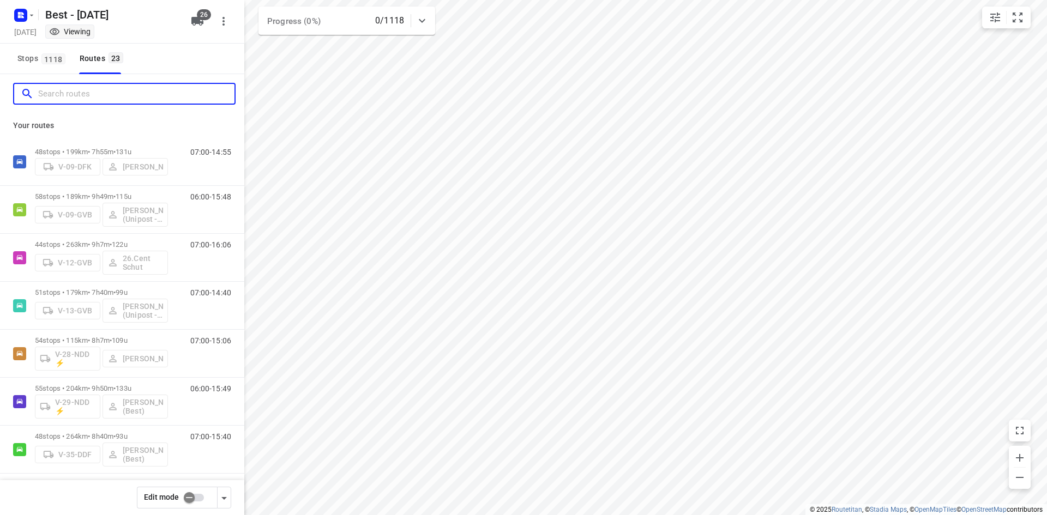
click at [76, 92] on input "Search routes" at bounding box center [136, 94] width 196 height 17
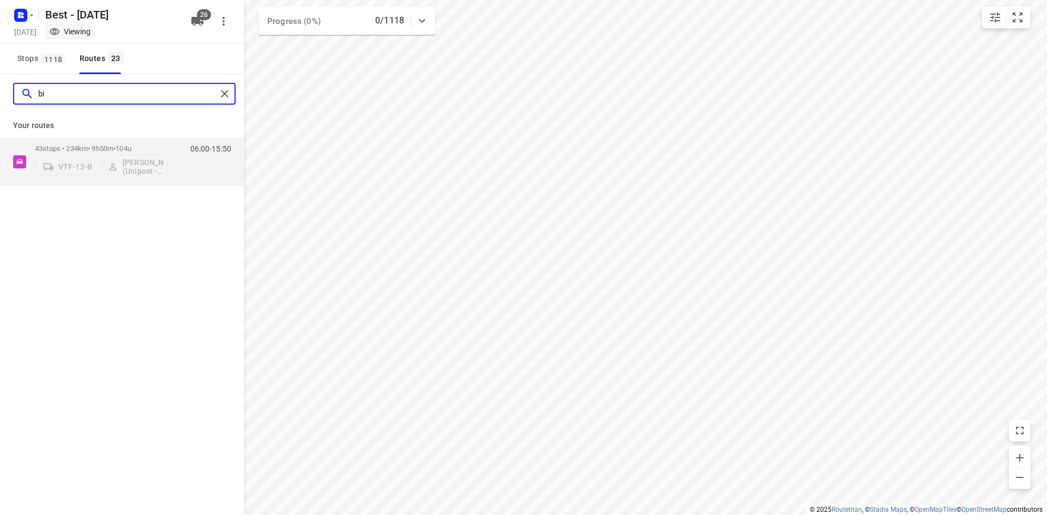
type input "b"
type input "[PERSON_NAME]"
click at [110, 148] on p "48 stops • 199km • 7h55m • 131u" at bounding box center [101, 152] width 133 height 8
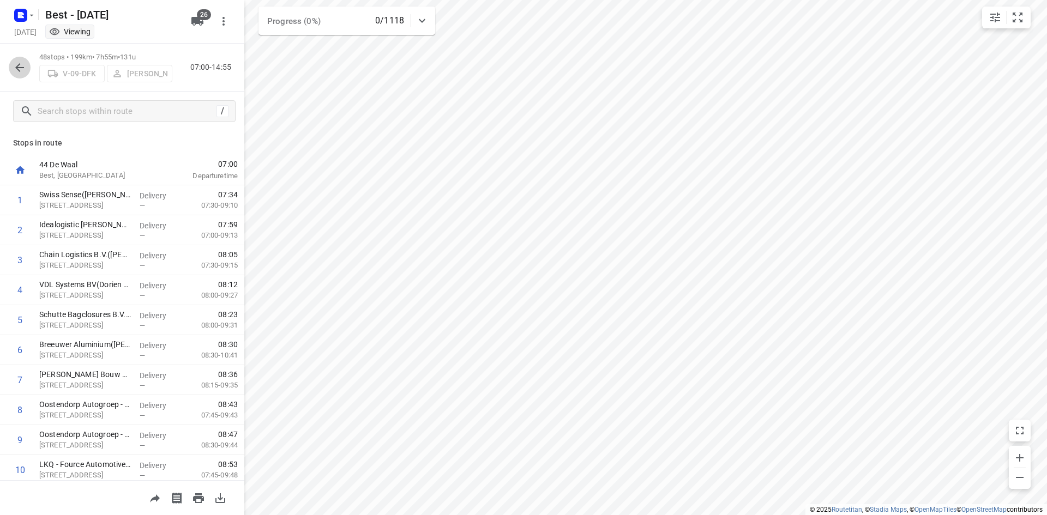
click at [19, 74] on icon "button" at bounding box center [19, 67] width 13 height 13
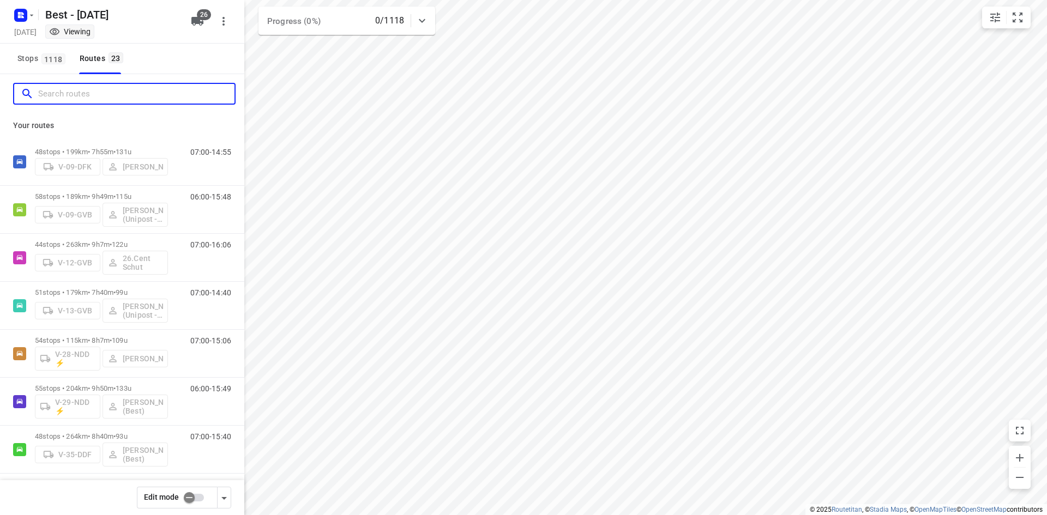
click at [82, 97] on input "Search routes" at bounding box center [136, 94] width 196 height 17
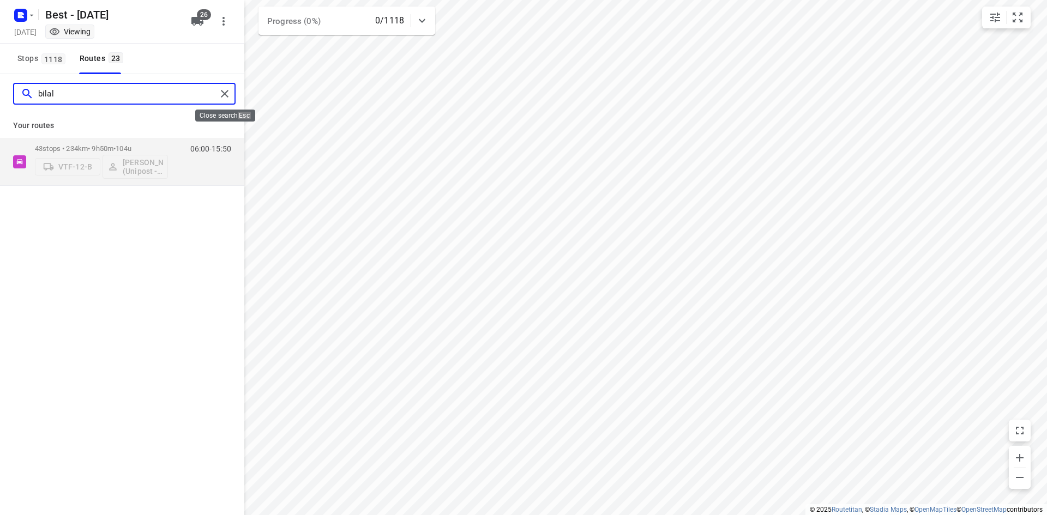
type input "bilal"
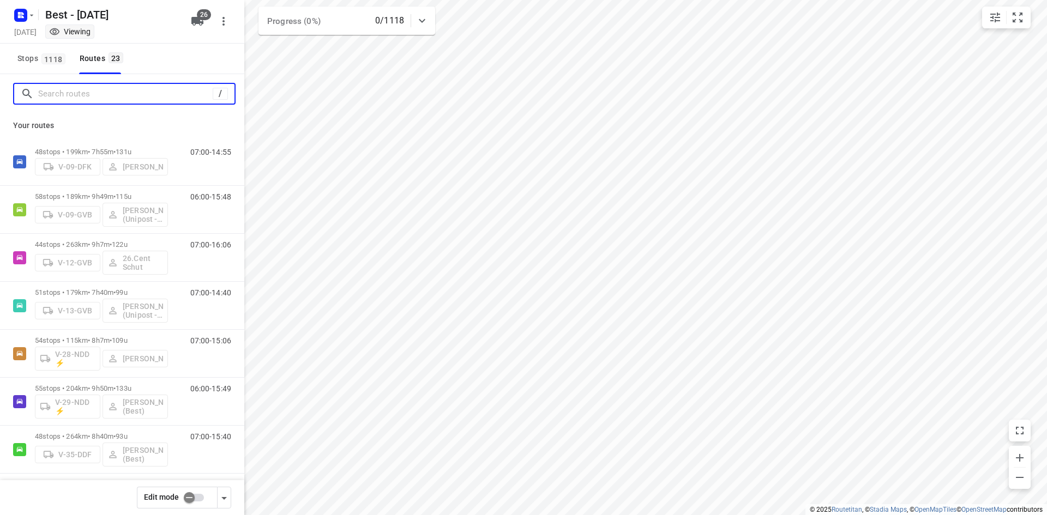
click at [199, 92] on input "Search routes" at bounding box center [125, 94] width 175 height 17
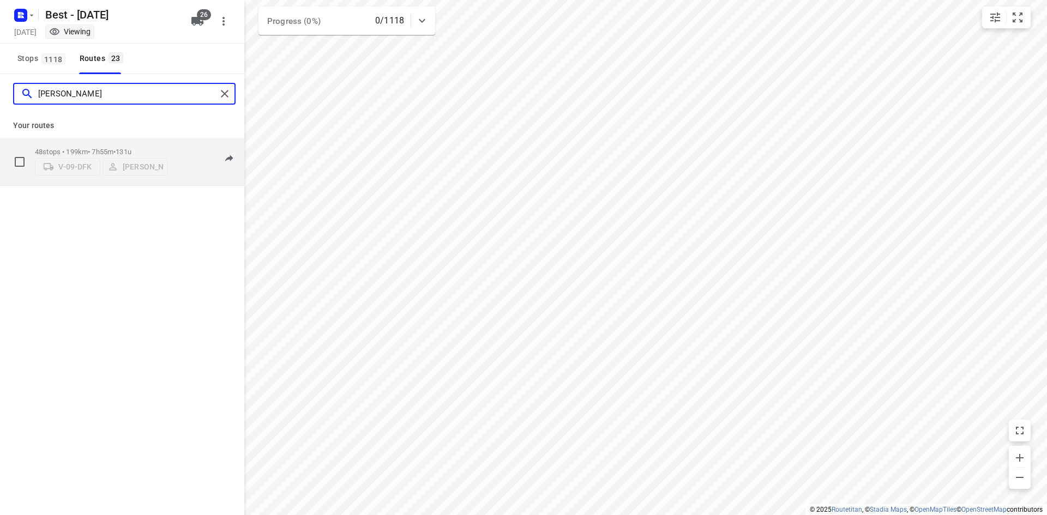
type input "[PERSON_NAME]"
click at [131, 149] on span "131u" at bounding box center [124, 152] width 16 height 8
